Goal: Task Accomplishment & Management: Complete application form

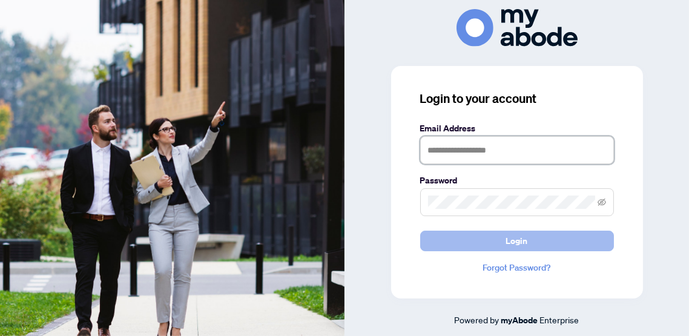
type input "**********"
click at [506, 236] on button "Login" at bounding box center [517, 241] width 194 height 21
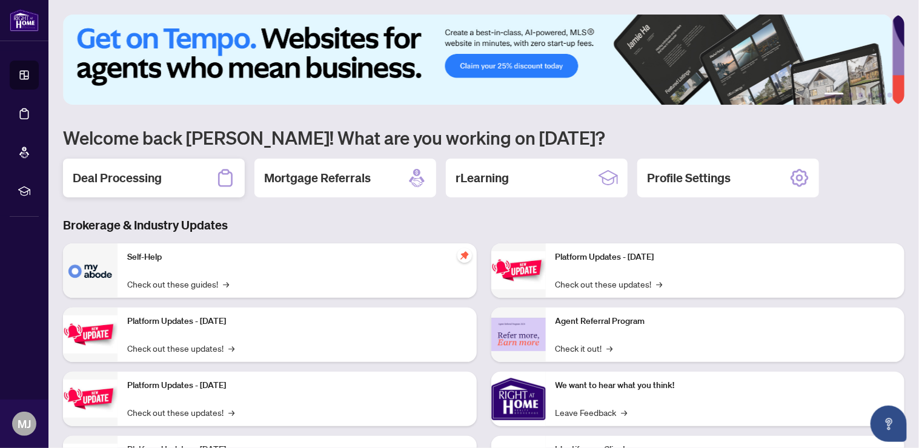
click at [185, 179] on div "Deal Processing" at bounding box center [154, 178] width 182 height 39
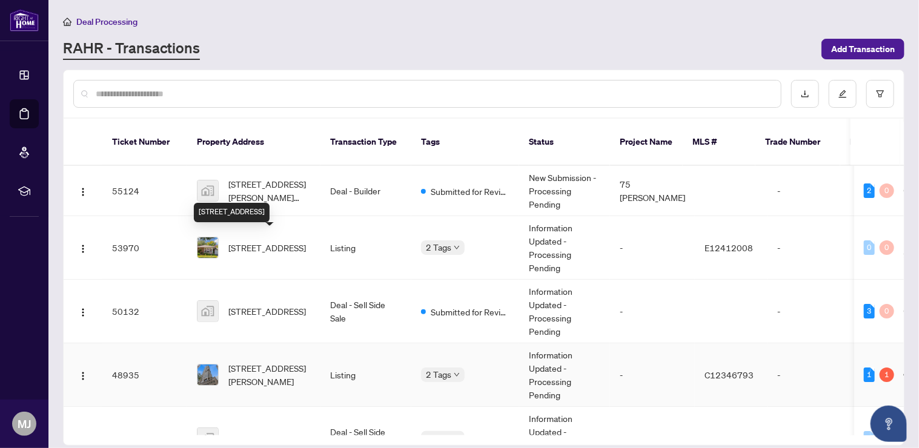
scroll to position [81, 0]
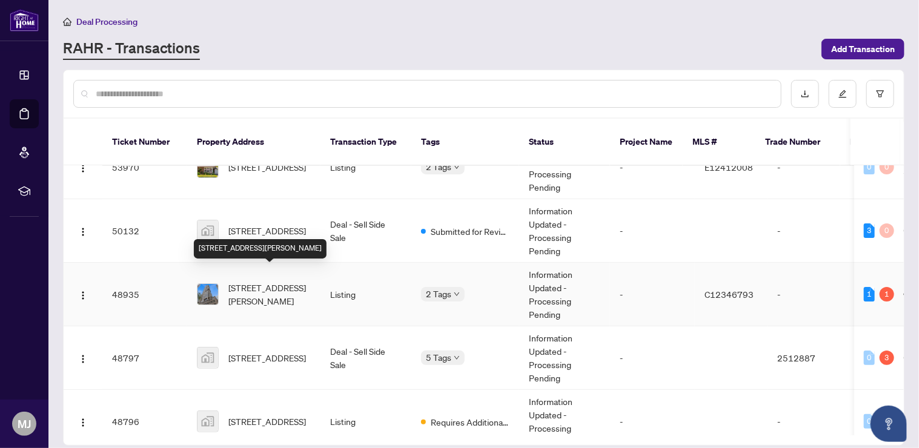
click at [266, 287] on span "[STREET_ADDRESS][PERSON_NAME]" at bounding box center [269, 294] width 82 height 27
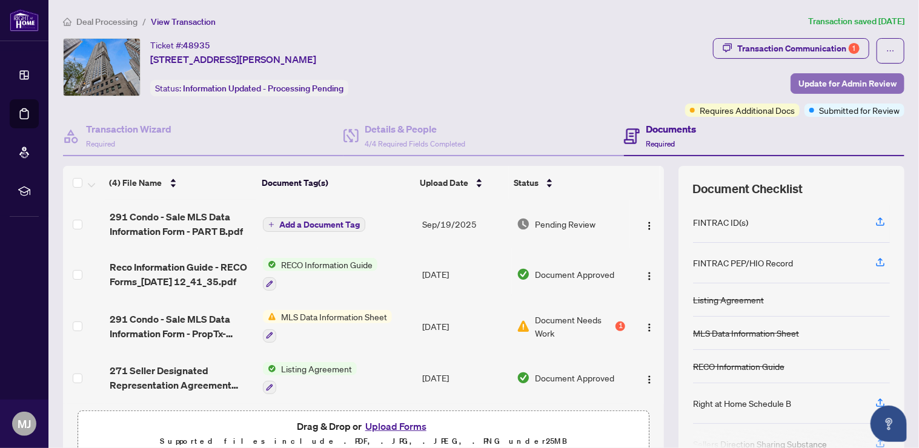
click at [827, 78] on span "Update for Admin Review" at bounding box center [847, 83] width 98 height 19
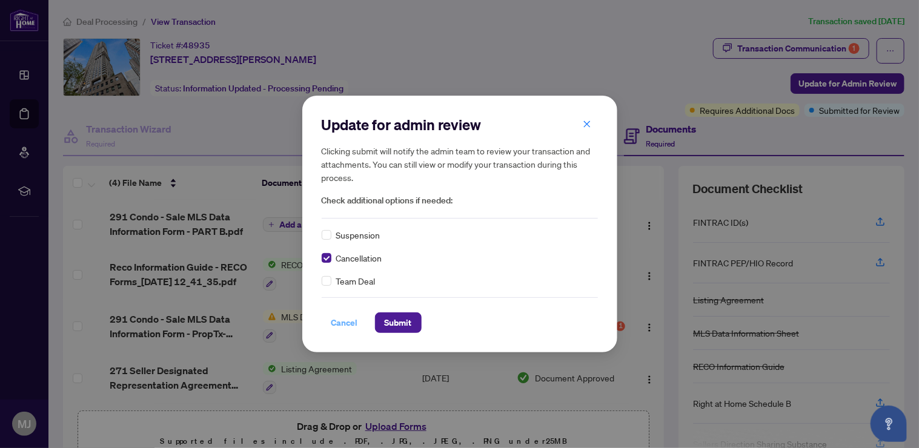
click at [346, 324] on span "Cancel" at bounding box center [344, 322] width 27 height 19
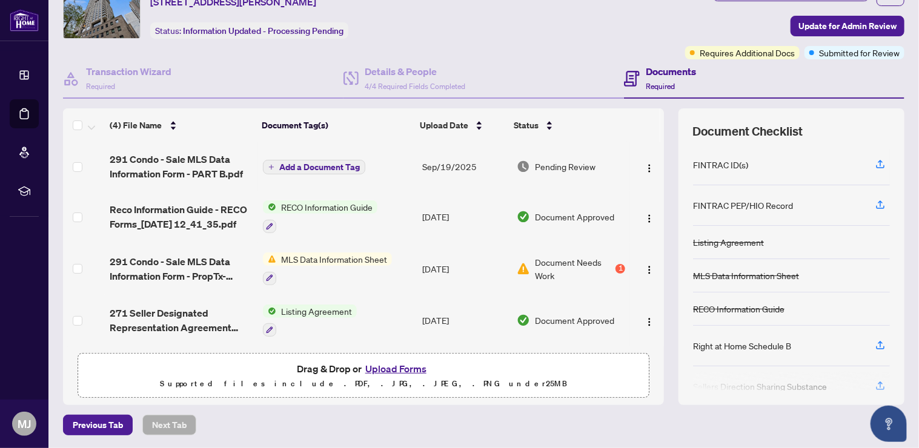
click at [409, 367] on button "Upload Forms" at bounding box center [396, 369] width 68 height 16
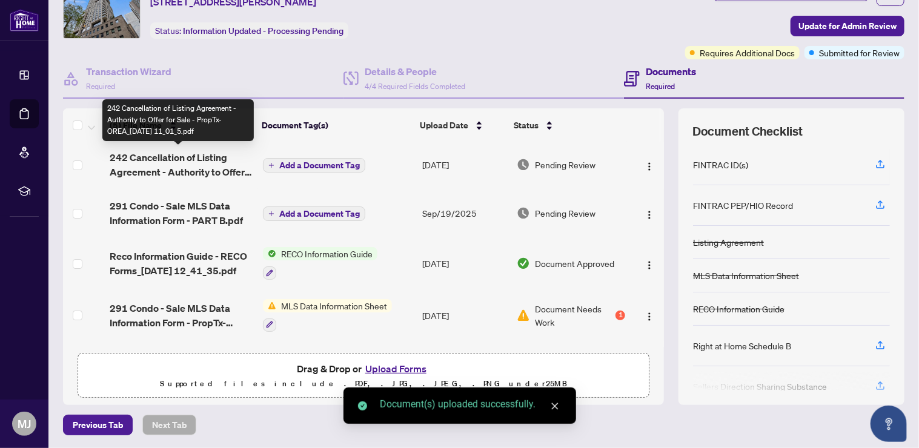
click at [199, 161] on span "242 Cancellation of Listing Agreement - Authority to Offer for Sale - PropTx-OR…" at bounding box center [182, 164] width 144 height 29
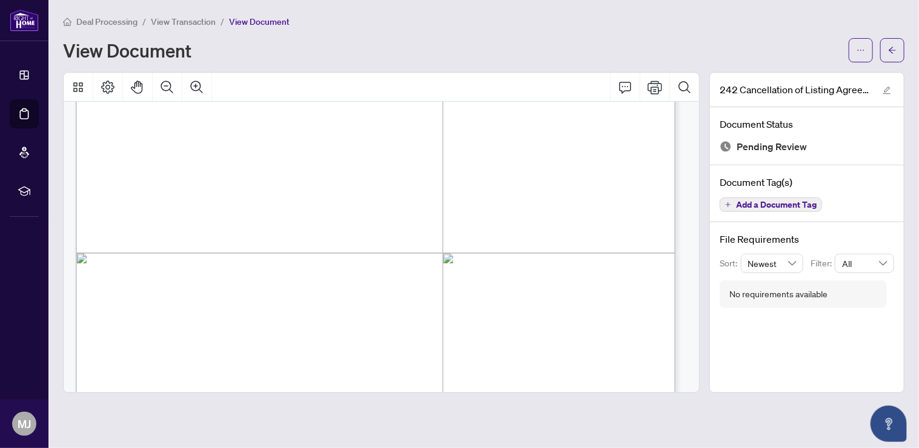
scroll to position [24, 0]
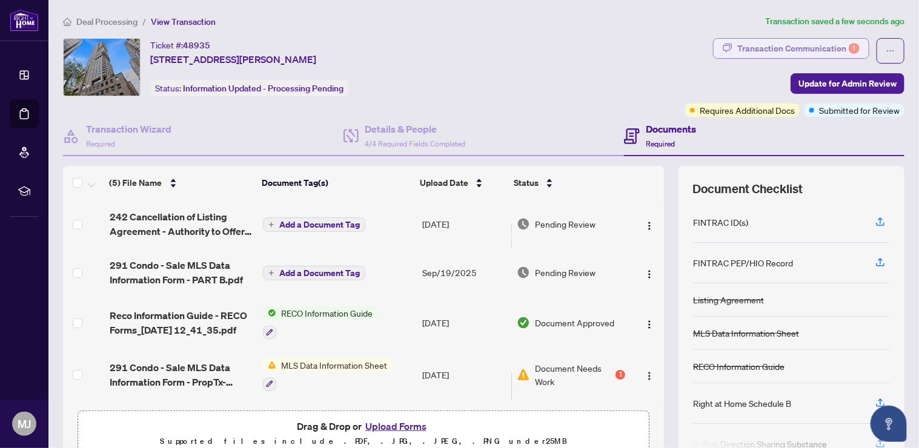
click at [820, 41] on div "Transaction Communication 1" at bounding box center [798, 48] width 122 height 19
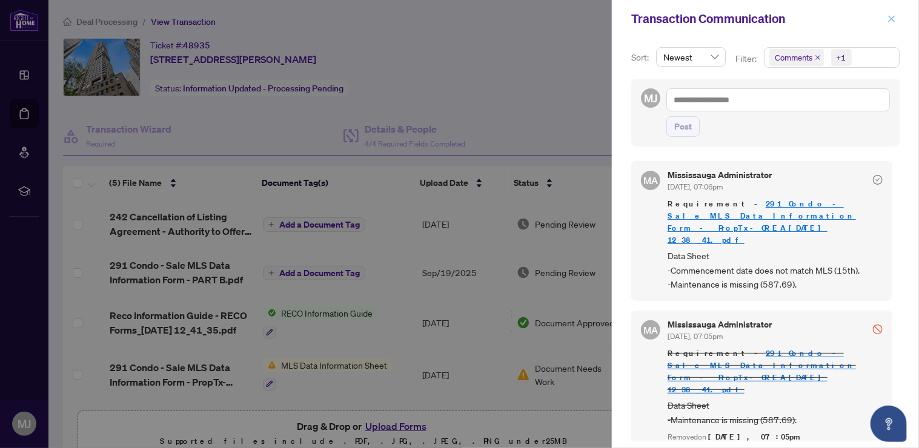
click at [888, 13] on span "button" at bounding box center [891, 18] width 8 height 19
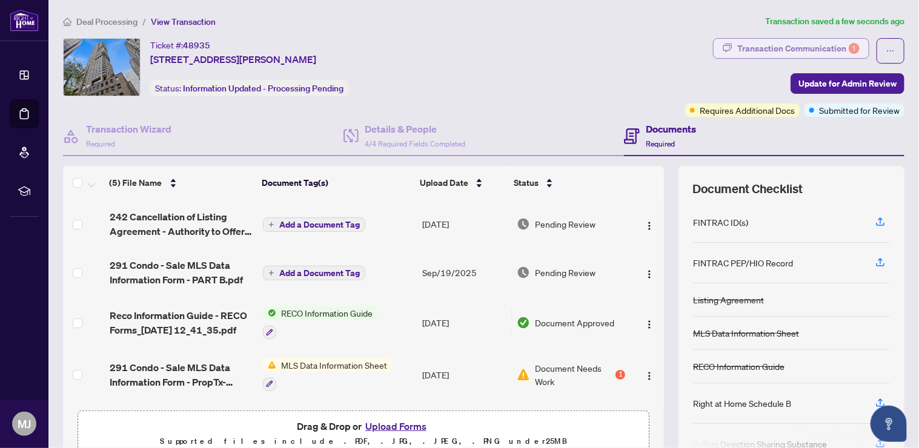
click at [774, 46] on div "Transaction Communication 1" at bounding box center [798, 48] width 122 height 19
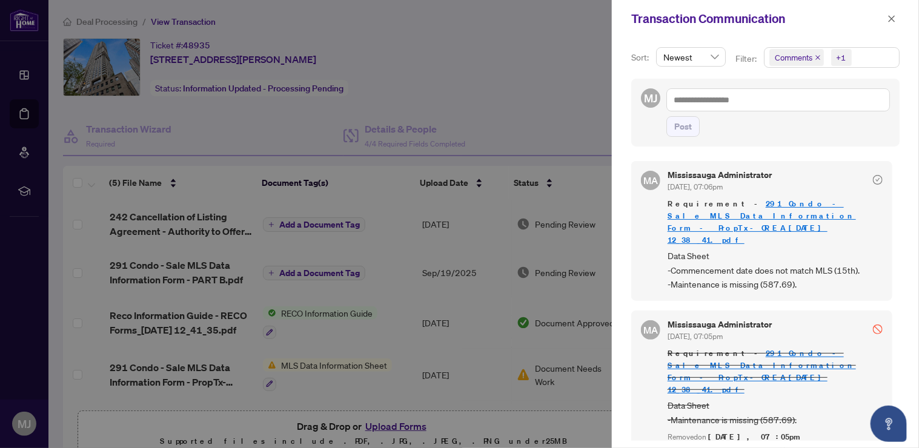
click at [901, 18] on div "Transaction Communication" at bounding box center [765, 19] width 307 height 38
click at [898, 17] on button "button" at bounding box center [892, 19] width 16 height 15
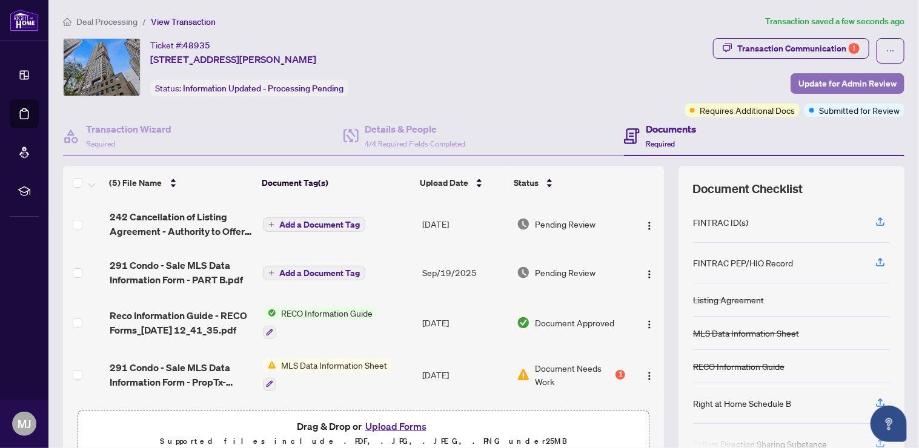
click at [850, 83] on span "Update for Admin Review" at bounding box center [847, 83] width 98 height 19
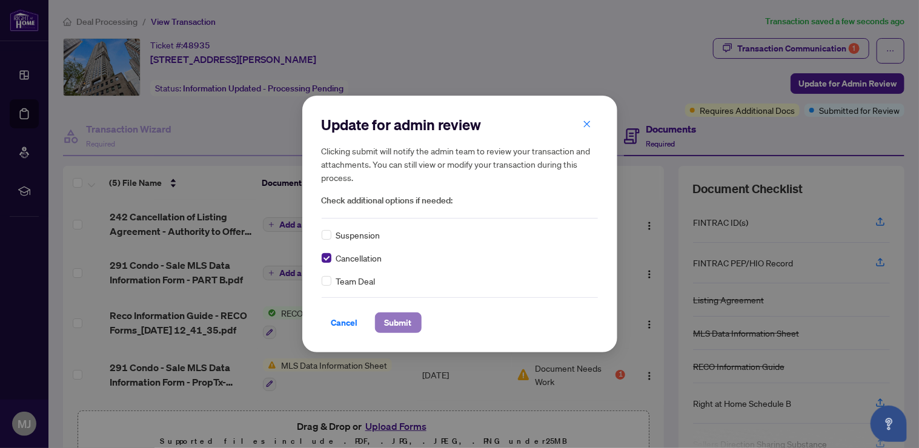
click at [388, 327] on span "Submit" at bounding box center [398, 322] width 27 height 19
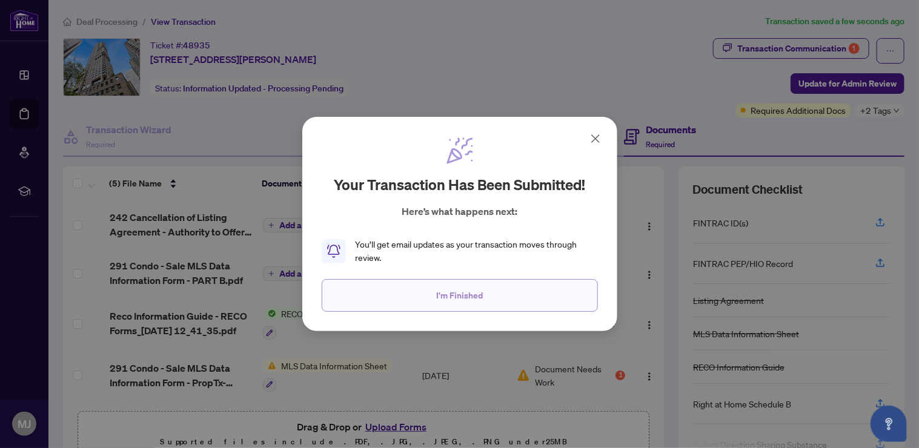
click at [438, 299] on button "I'm Finished" at bounding box center [460, 295] width 276 height 33
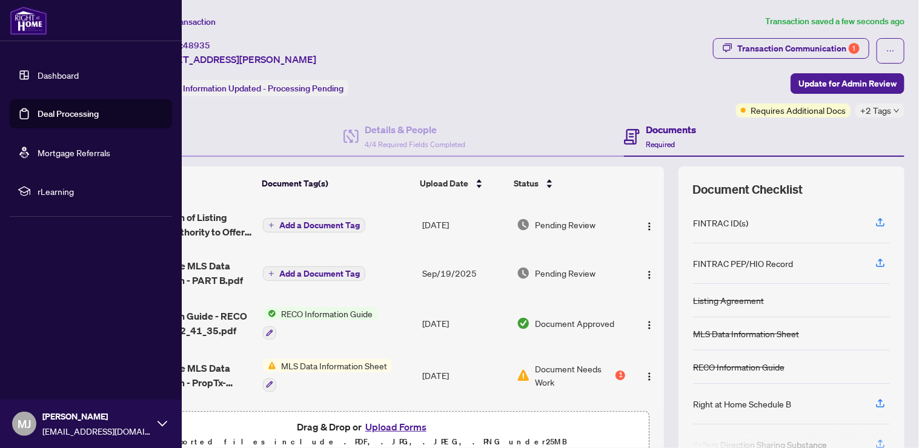
click at [26, 22] on img at bounding box center [29, 20] width 38 height 29
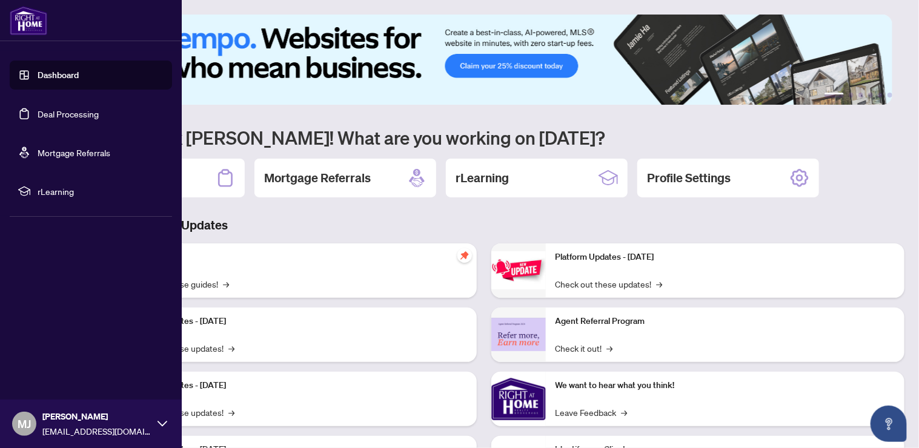
click at [50, 75] on link "Dashboard" at bounding box center [58, 75] width 41 height 11
click at [64, 73] on link "Dashboard" at bounding box center [58, 75] width 41 height 11
